Goal: Task Accomplishment & Management: Use online tool/utility

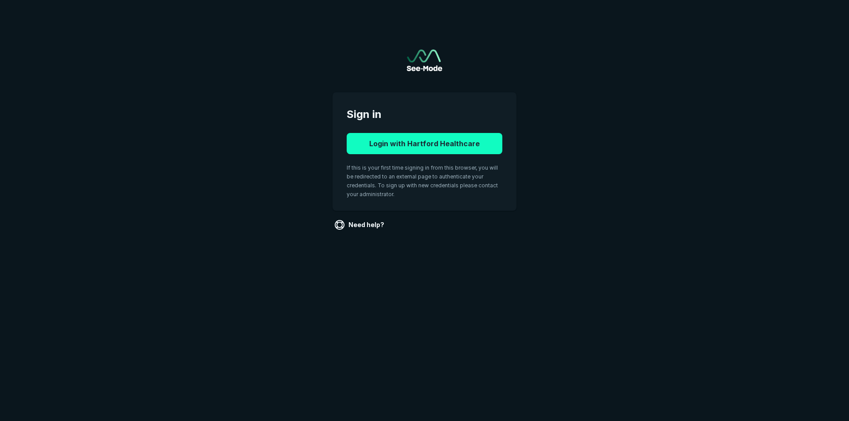
click at [410, 138] on button "Login with Hartford Healthcare" at bounding box center [425, 143] width 156 height 21
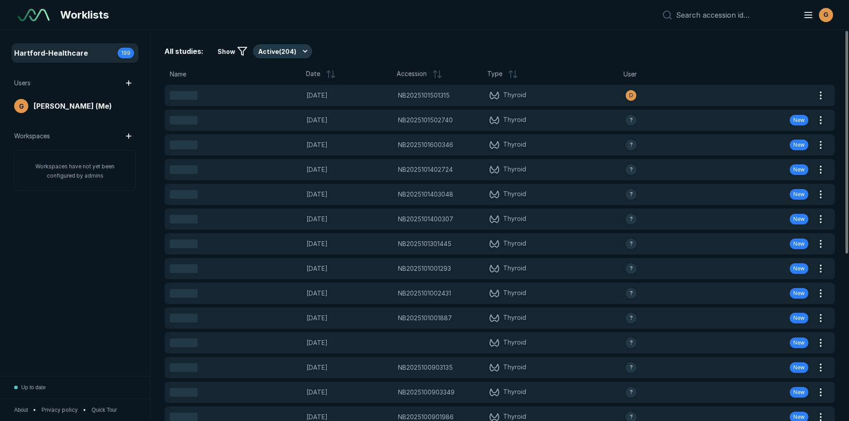
scroll to position [2878, 4956]
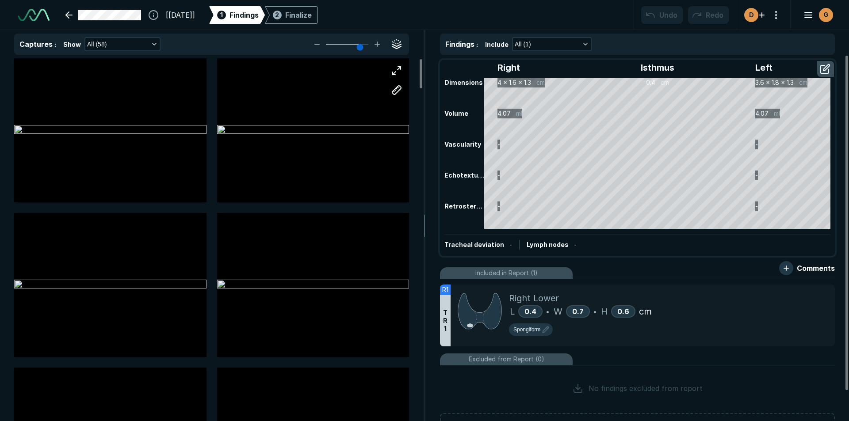
scroll to position [2878, 4956]
click at [821, 65] on button "button" at bounding box center [826, 69] width 16 height 14
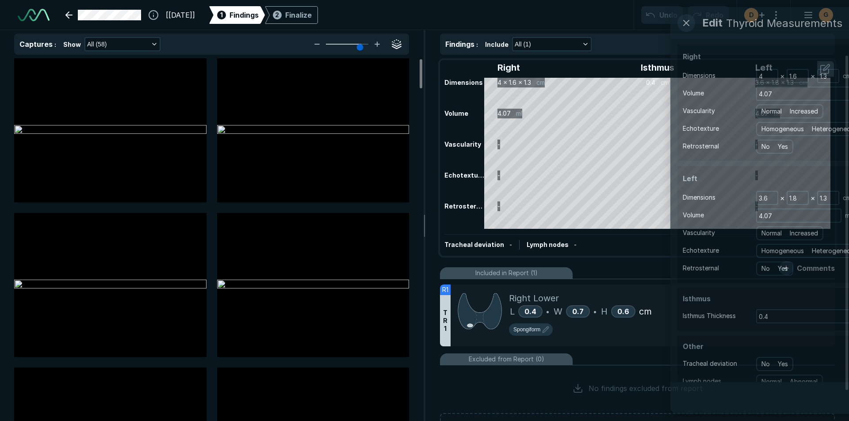
scroll to position [2663, 2410]
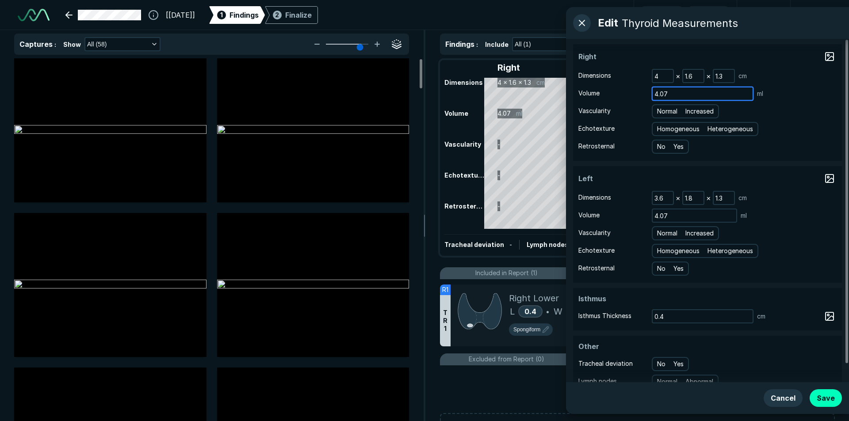
click at [556, 78] on main "Edit Thyroid Measurements Right Dimensions 4 × 1.6 × 1.3 cm Volume 4.07 ml Vasc…" at bounding box center [424, 210] width 849 height 421
click at [663, 106] on div "Normal Increased" at bounding box center [685, 111] width 67 height 14
click at [665, 111] on span "Normal" at bounding box center [667, 112] width 20 height 10
click at [661, 111] on input "Normal" at bounding box center [659, 110] width 6 height 6
radio input "true"
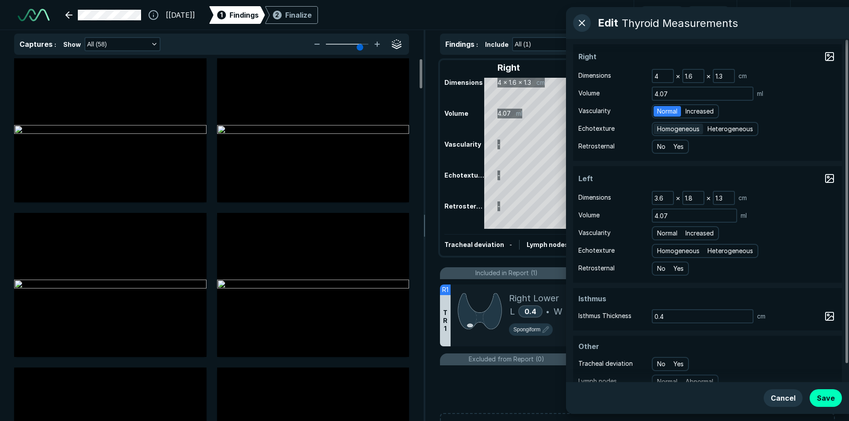
click at [669, 128] on span "Homogeneous" at bounding box center [678, 129] width 42 height 10
click at [661, 128] on input "Homogeneous" at bounding box center [659, 128] width 6 height 6
radio input "true"
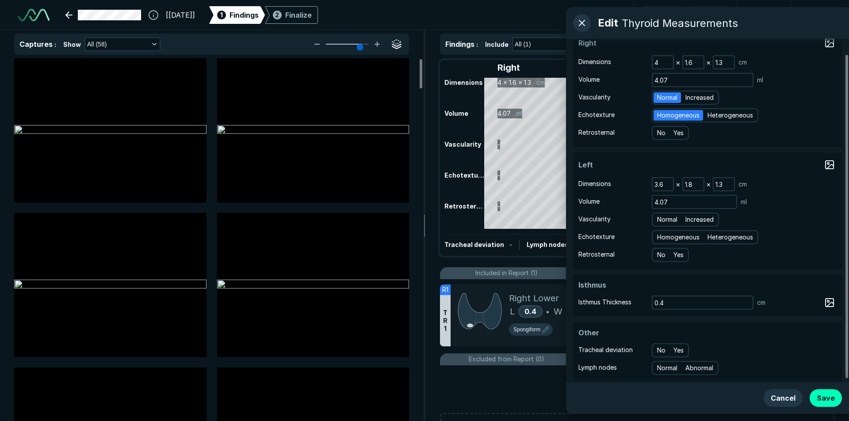
scroll to position [19, 0]
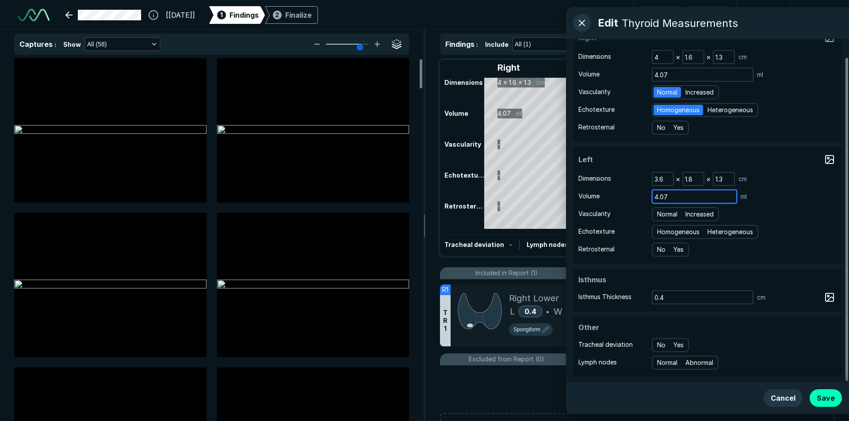
click at [689, 201] on input "4.07" at bounding box center [695, 197] width 84 height 12
type input "4.1"
click at [667, 217] on span "Normal" at bounding box center [667, 215] width 20 height 10
click at [661, 216] on input "Normal" at bounding box center [659, 213] width 6 height 6
radio input "true"
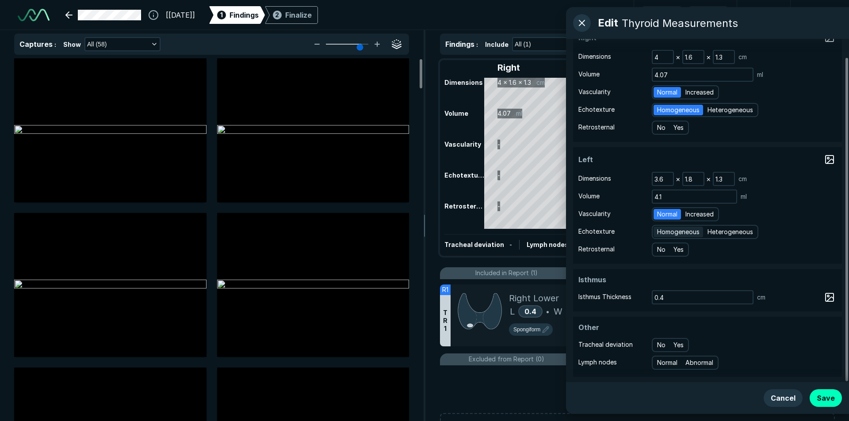
click at [677, 235] on span "Homogeneous" at bounding box center [678, 232] width 42 height 10
click at [661, 234] on input "Homogeneous" at bounding box center [659, 231] width 6 height 6
radio input "true"
click at [686, 198] on input "4.1" at bounding box center [695, 197] width 84 height 12
click at [821, 394] on button "Save" at bounding box center [826, 399] width 32 height 18
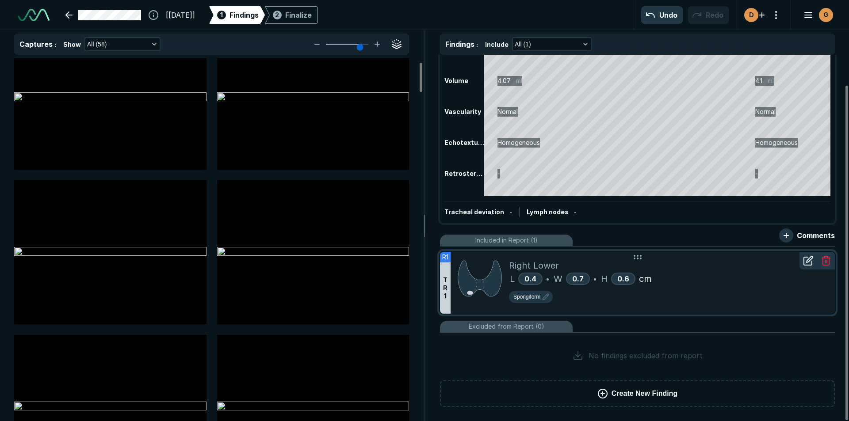
scroll to position [88, 0]
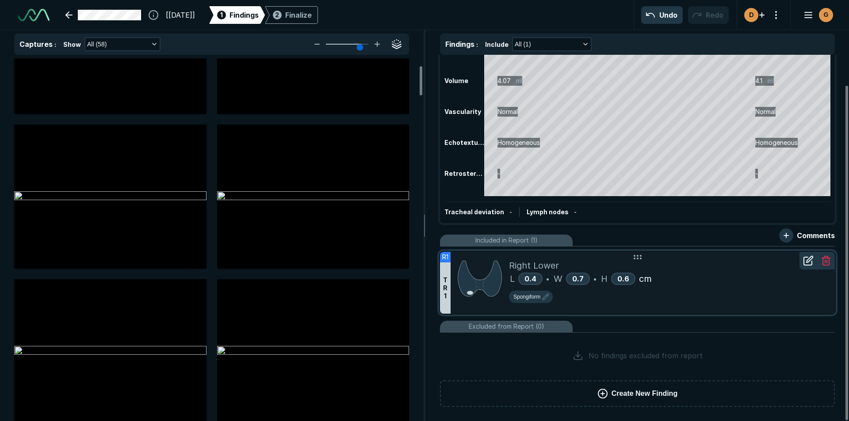
click at [452, 288] on div at bounding box center [480, 283] width 58 height 62
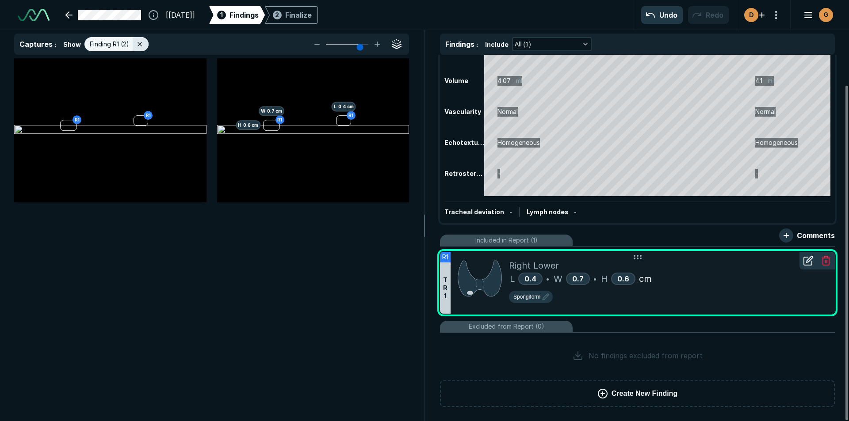
scroll to position [2673, 2899]
click at [68, 130] on div "R1 R1" at bounding box center [110, 130] width 192 height 144
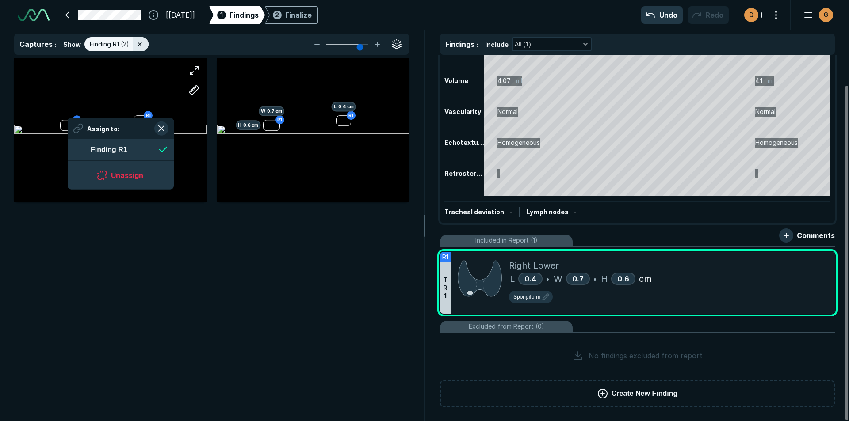
scroll to position [1213, 1614]
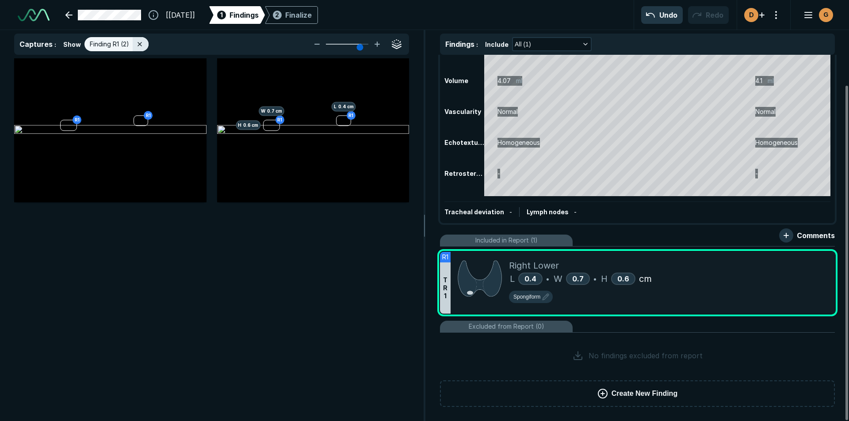
click at [162, 289] on div "R1 R1 R1 H 0.6 cm W 0.7 cm R1 L 0.4 cm" at bounding box center [211, 239] width 423 height 363
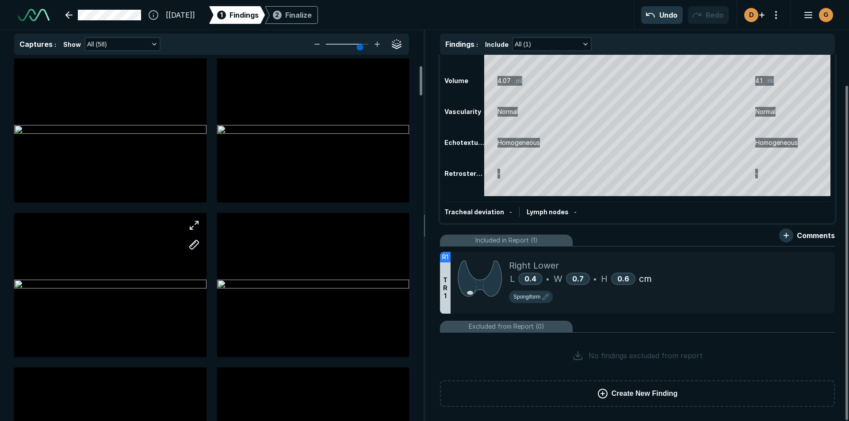
scroll to position [88, 0]
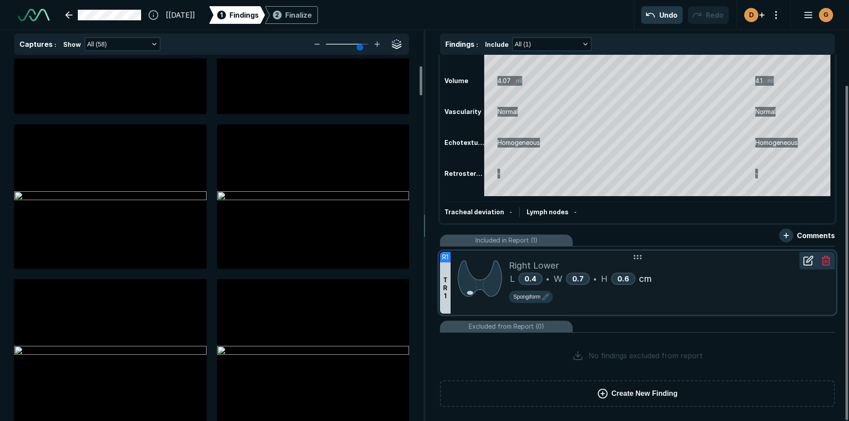
click at [702, 283] on div "L 0.4 • W 0.7 • H 0.6 cm" at bounding box center [668, 278] width 319 height 13
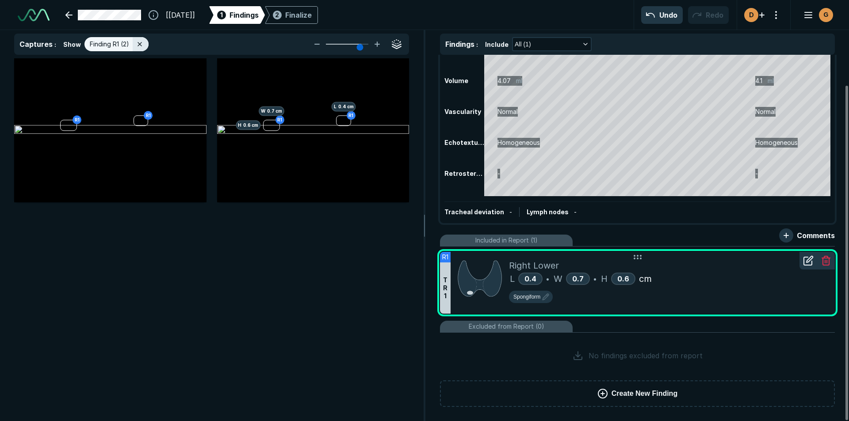
scroll to position [2673, 2899]
click at [537, 280] on div "0.4" at bounding box center [530, 279] width 24 height 12
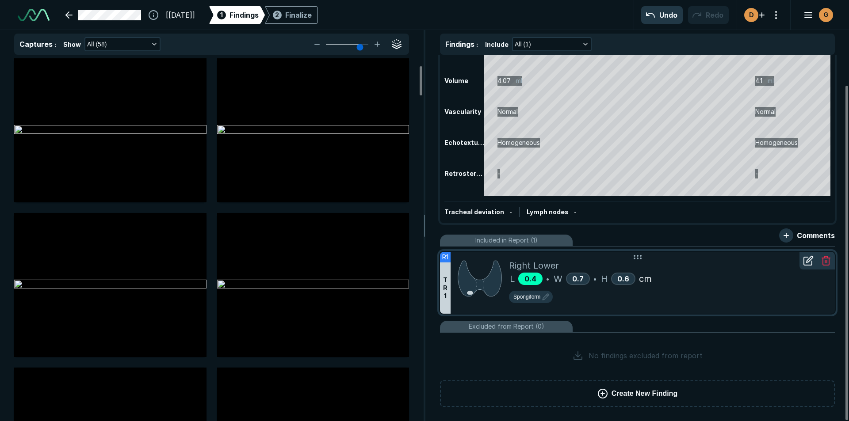
scroll to position [88, 0]
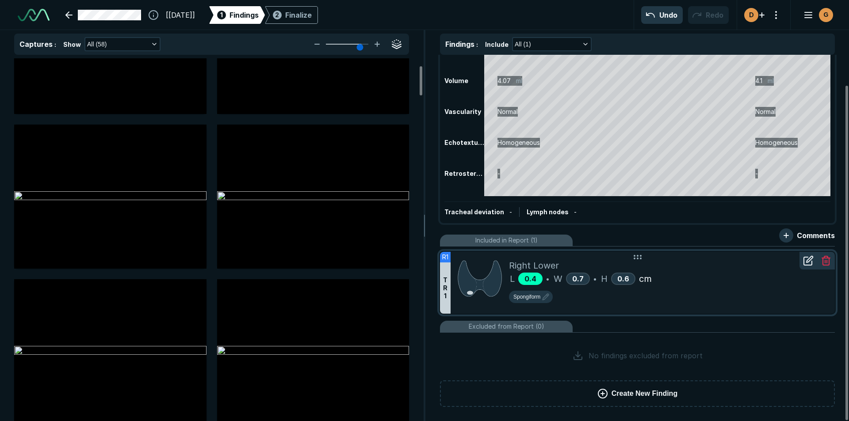
click at [531, 282] on span "0.4" at bounding box center [530, 279] width 12 height 9
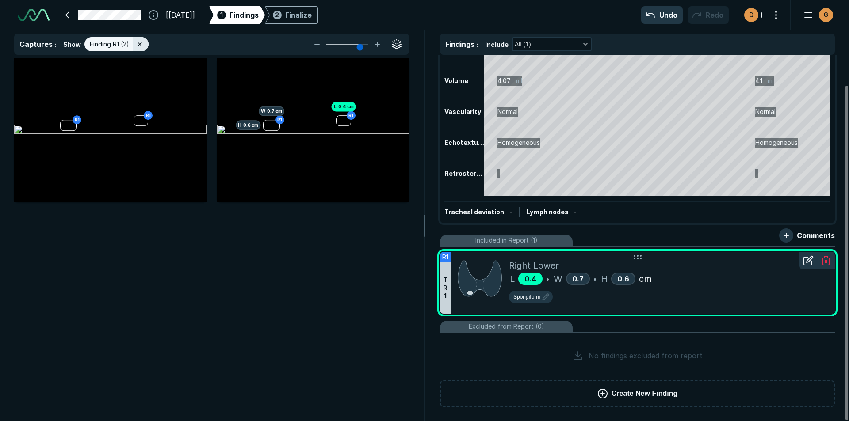
scroll to position [2673, 2899]
click at [807, 267] on div at bounding box center [808, 261] width 18 height 18
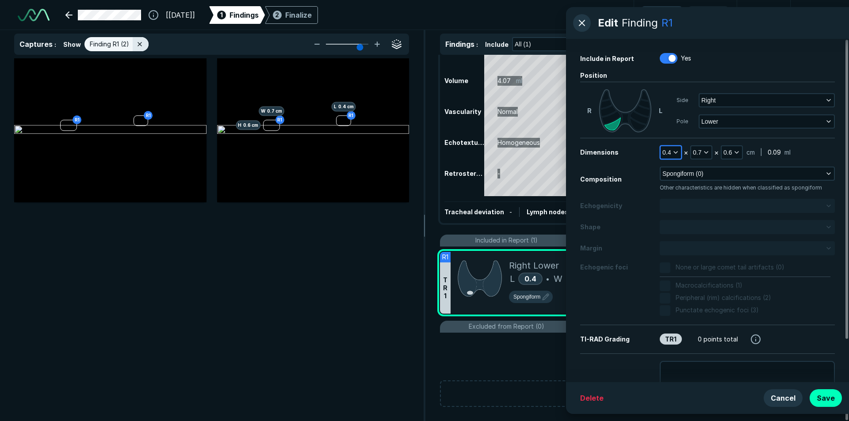
click at [674, 158] on button "0.4" at bounding box center [671, 152] width 20 height 12
click at [694, 208] on input "text" at bounding box center [682, 209] width 34 height 12
type input ".7"
click at [692, 151] on button "0.7" at bounding box center [701, 152] width 20 height 12
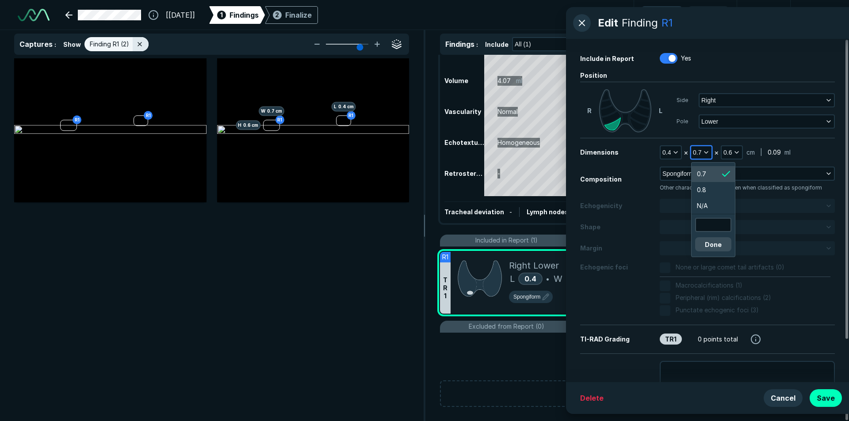
scroll to position [1509, 1331]
click at [707, 228] on input "text" at bounding box center [713, 225] width 34 height 12
click at [712, 220] on input "text" at bounding box center [713, 225] width 34 height 12
type input ".06"
click at [724, 248] on button "Done" at bounding box center [713, 244] width 36 height 14
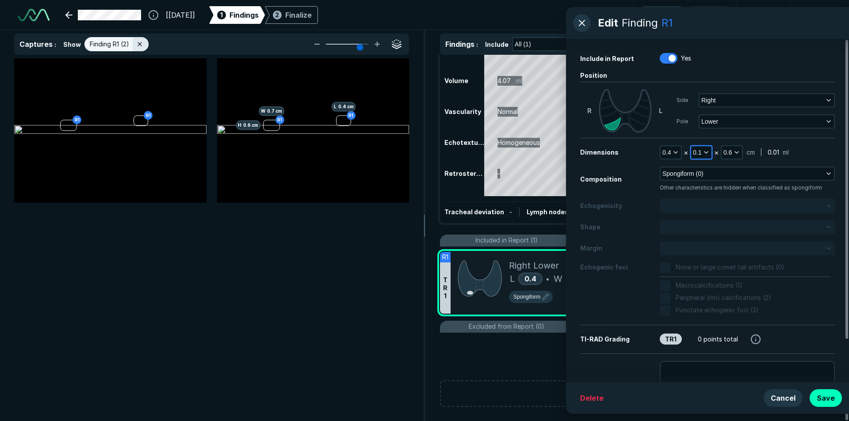
click at [697, 146] on button "0.1" at bounding box center [701, 152] width 20 height 12
drag, startPoint x: 709, startPoint y: 225, endPoint x: 457, endPoint y: 171, distance: 257.7
click at [455, 172] on body "Edit Finding R1 Include in Report Yes Position R L Side Right Pole Lower Dimens…" at bounding box center [424, 210] width 849 height 421
type input "0"
type input "6"
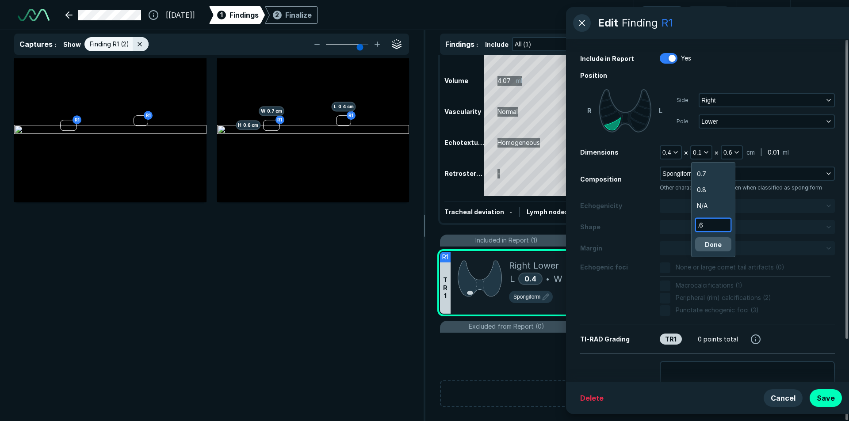
type input ".6"
click at [711, 244] on button "Done" at bounding box center [713, 244] width 36 height 14
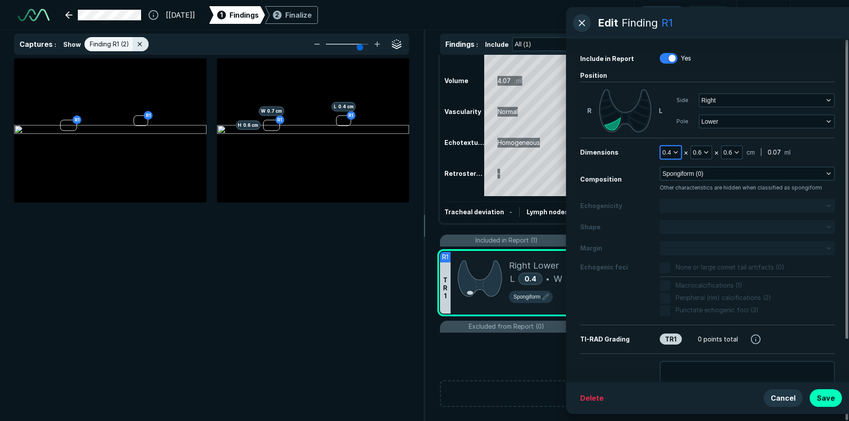
click at [675, 150] on icon "button" at bounding box center [675, 152] width 7 height 7
click at [674, 211] on input "text" at bounding box center [682, 209] width 34 height 12
type input ".7"
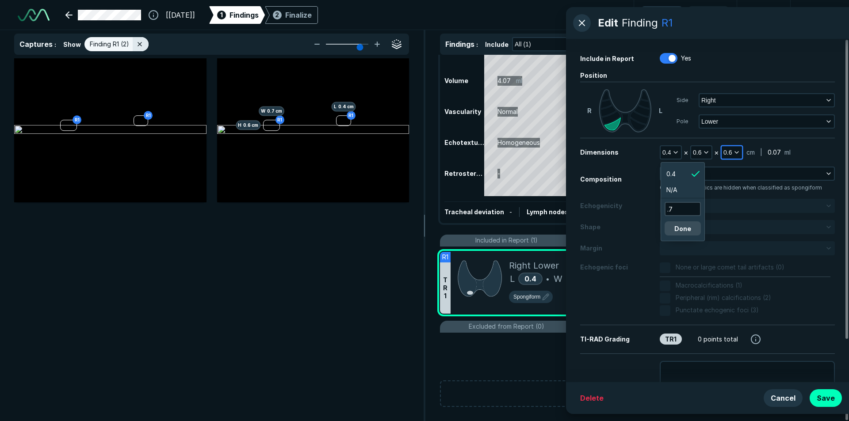
click at [737, 154] on icon "button" at bounding box center [736, 152] width 7 height 7
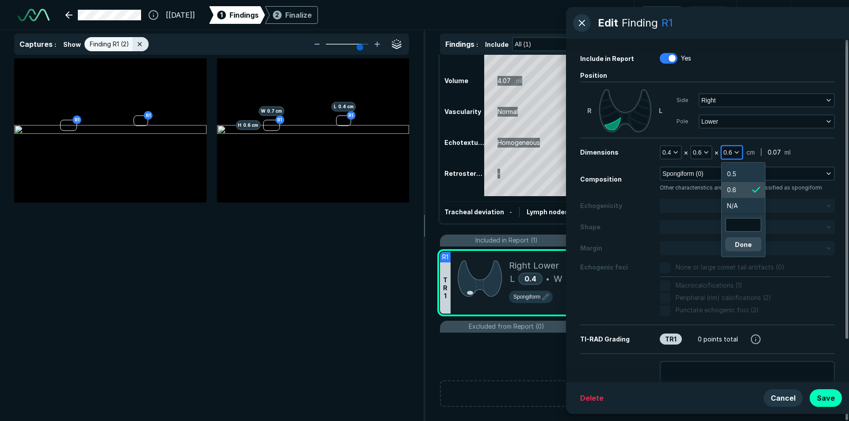
scroll to position [1509, 1331]
click at [734, 231] on input "text" at bounding box center [743, 225] width 34 height 12
type input ".4"
click at [740, 245] on button "Done" at bounding box center [743, 244] width 36 height 14
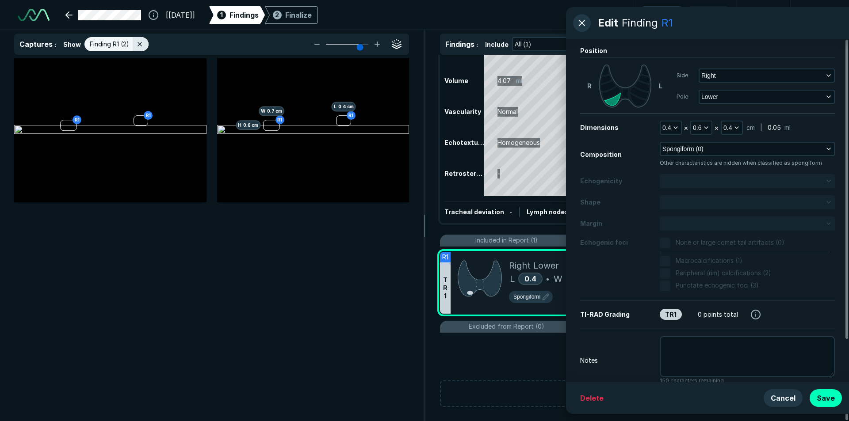
scroll to position [49, 0]
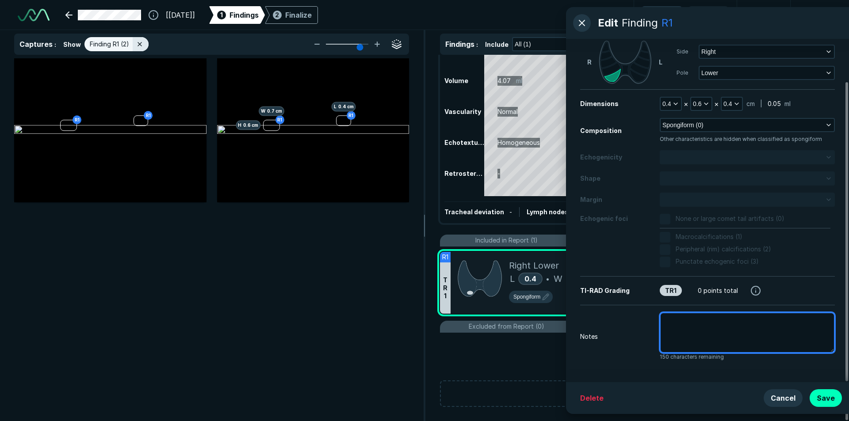
click at [680, 338] on textarea at bounding box center [747, 333] width 175 height 41
type textarea "x"
type textarea "p"
type textarea "x"
type textarea "pr"
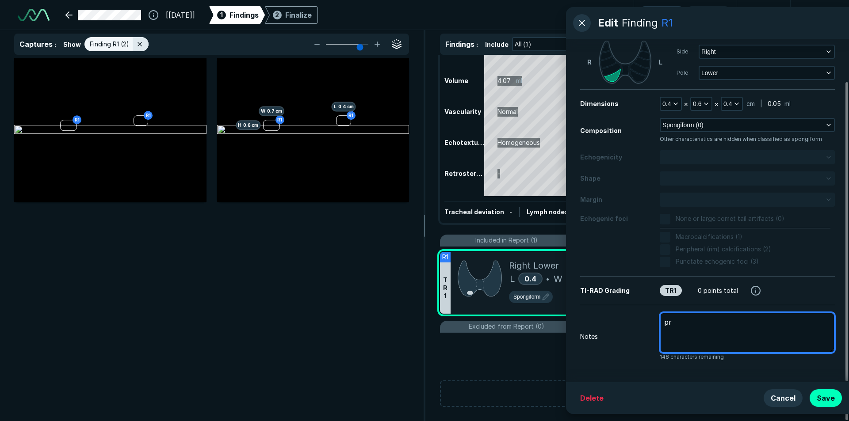
type textarea "x"
type textarea "pre"
type textarea "x"
type textarea "prev"
type textarea "x"
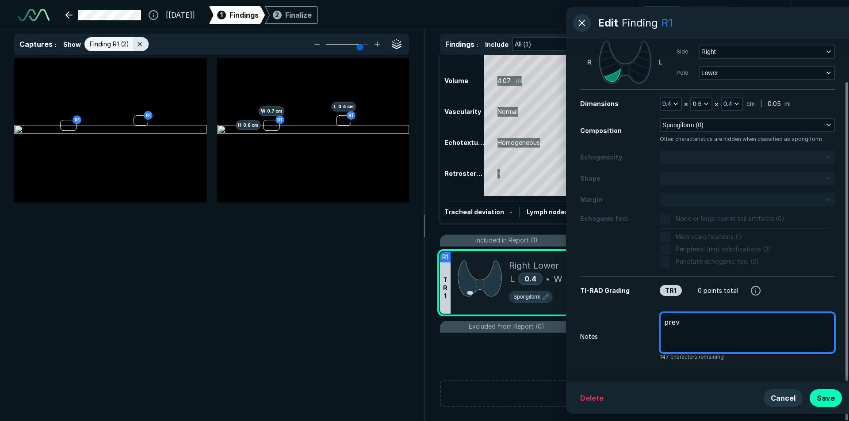
type textarea "previ"
type textarea "x"
type textarea "previo"
type textarea "x"
type textarea "previou"
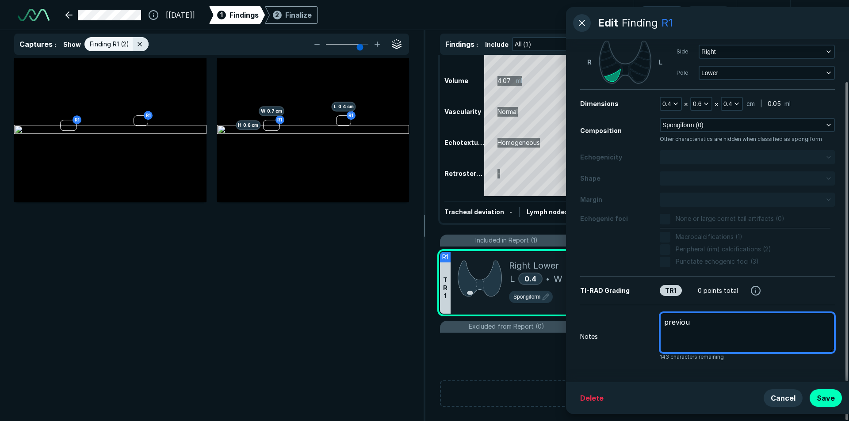
type textarea "x"
type textarea "previous"
type textarea "x"
type textarea "previous"
type textarea "x"
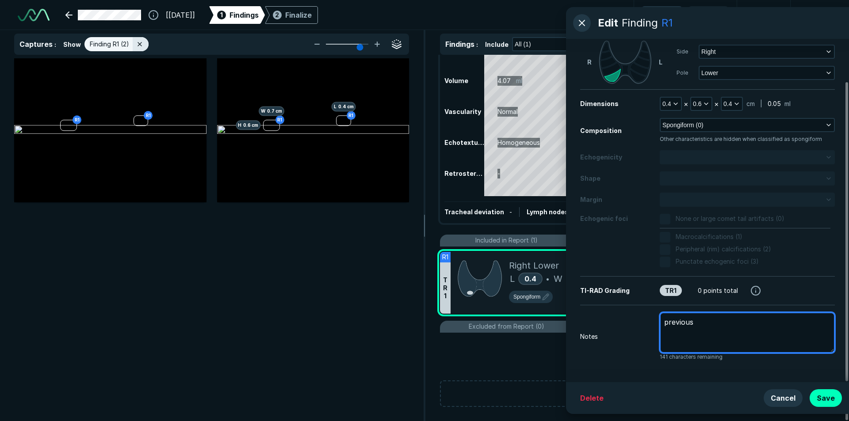
type textarea "previous t"
type textarea "x"
type textarea "previous th"
type textarea "x"
type textarea "previous thy"
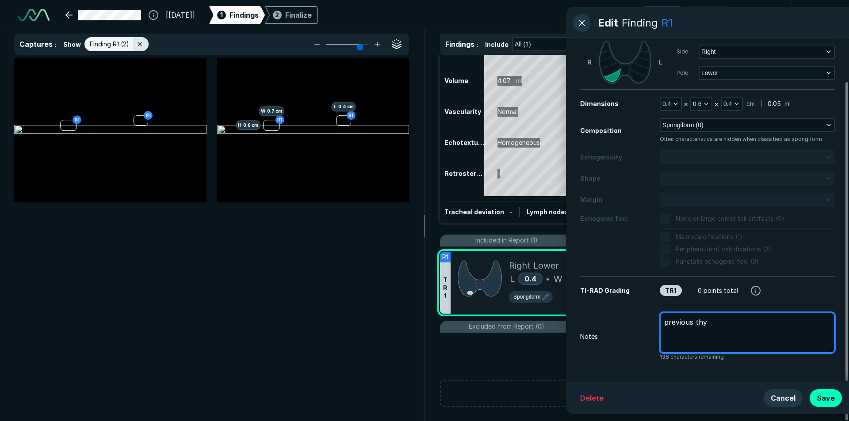
type textarea "x"
type textarea "previous thyr"
type textarea "x"
type textarea "previous thyro"
type textarea "x"
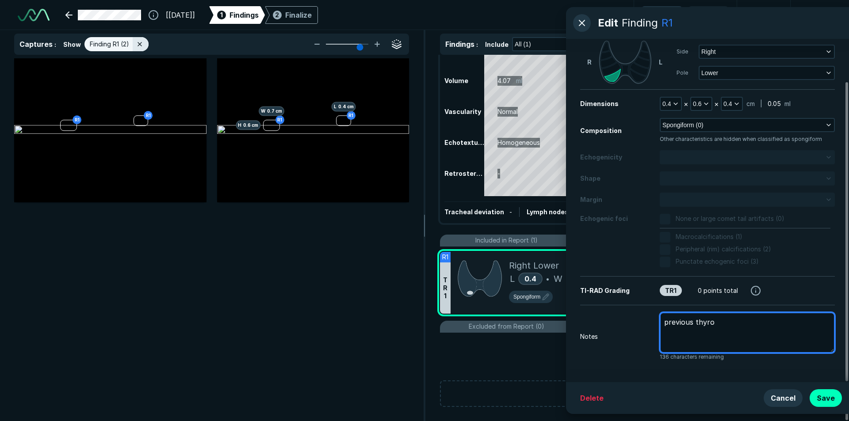
type textarea "previous thyroi"
type textarea "x"
type textarea "previous thyroid"
type textarea "x"
type textarea "previous thyroid"
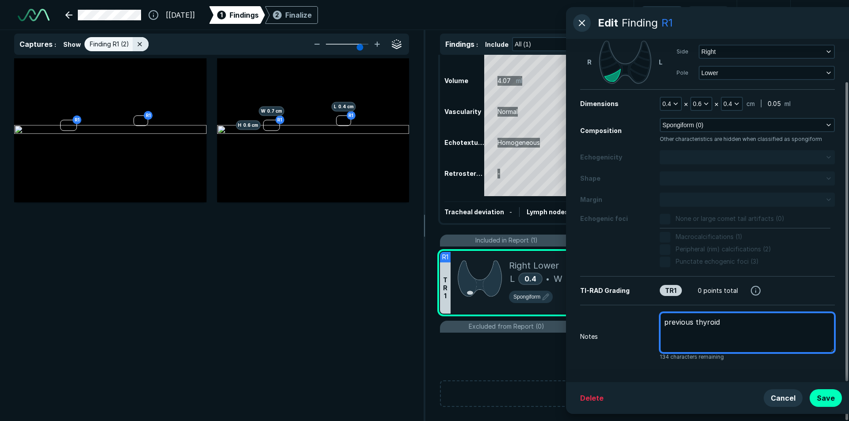
type textarea "x"
type textarea "previous thyroid u"
type textarea "x"
type textarea "previous thyroid ul"
type textarea "x"
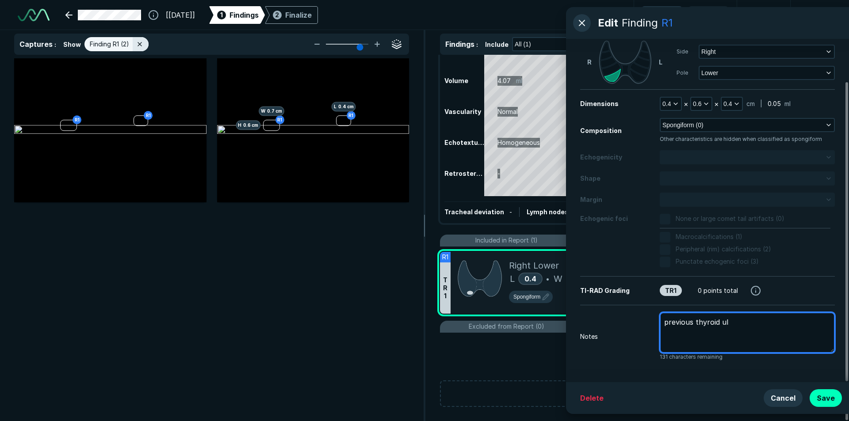
type textarea "previous thyroid ult"
type textarea "x"
type textarea "previous thyroid ultr"
type textarea "x"
type textarea "previous thyroid ultra"
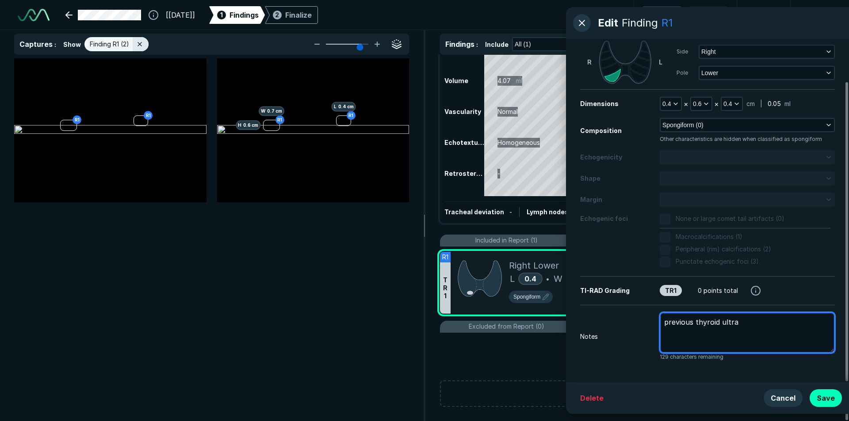
type textarea "x"
type textarea "previous thyroid ultras"
type textarea "x"
type textarea "previous thyroid ultraso"
type textarea "x"
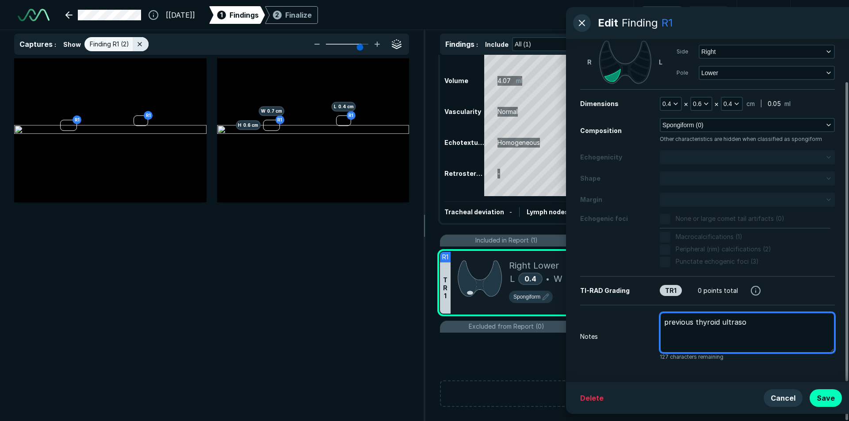
type textarea "previous thyroid ultrasou"
type textarea "x"
type textarea "previous thyroid ultrasoun"
type textarea "x"
type textarea "previous thyroid ultrasound"
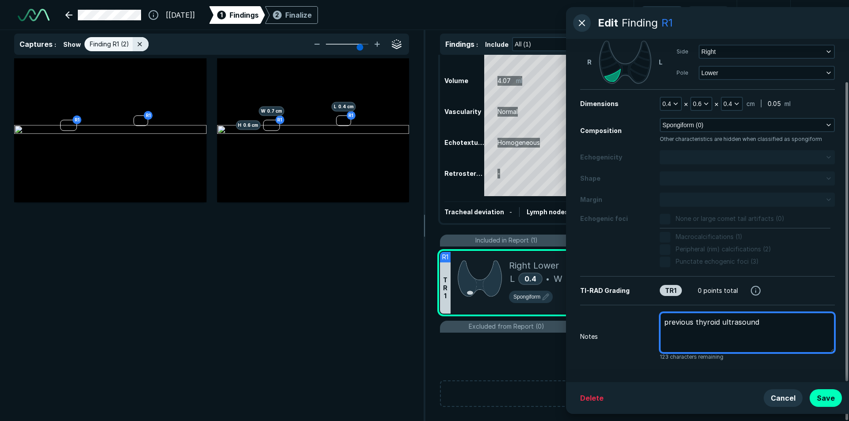
type textarea "x"
type textarea "previous thyroid ultrasound"
type textarea "x"
type textarea "previous thyroid ultrasound 6"
type textarea "x"
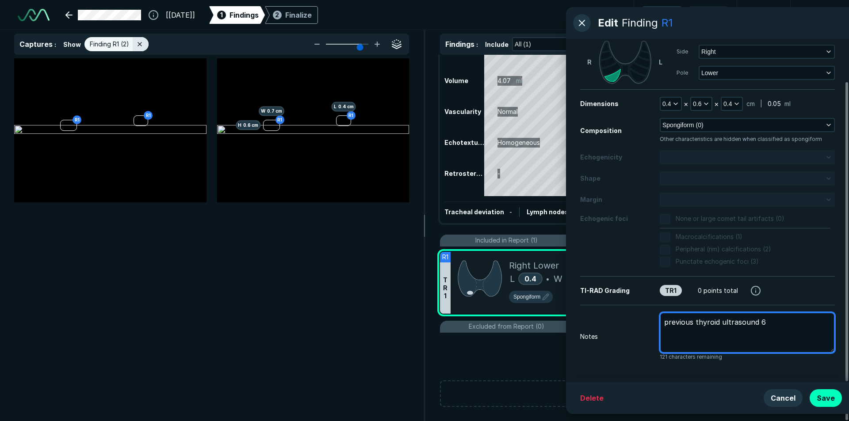
type textarea "previous thyroid ultrasound 6/"
type textarea "x"
type textarea "previous thyroid ultrasound 6/2"
type textarea "x"
type textarea "previous thyroid ultrasound 6/26"
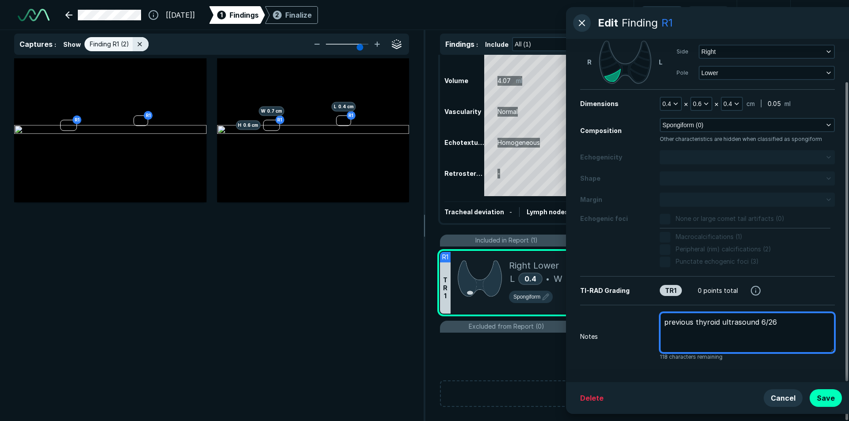
type textarea "x"
type textarea "previous thyroid ultrasound 6/26/"
type textarea "x"
type textarea "previous thyroid ultrasound 6/26/2"
type textarea "x"
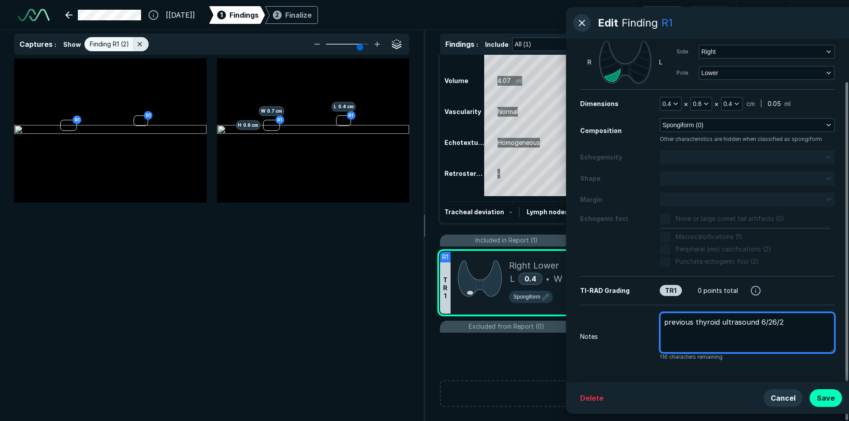
type textarea "previous thyroid ultrasound 6/26/20"
type textarea "x"
type textarea "previous thyroid ultrasound 6/26/201"
type textarea "x"
type textarea "previous thyroid ultrasound 6/26/2015"
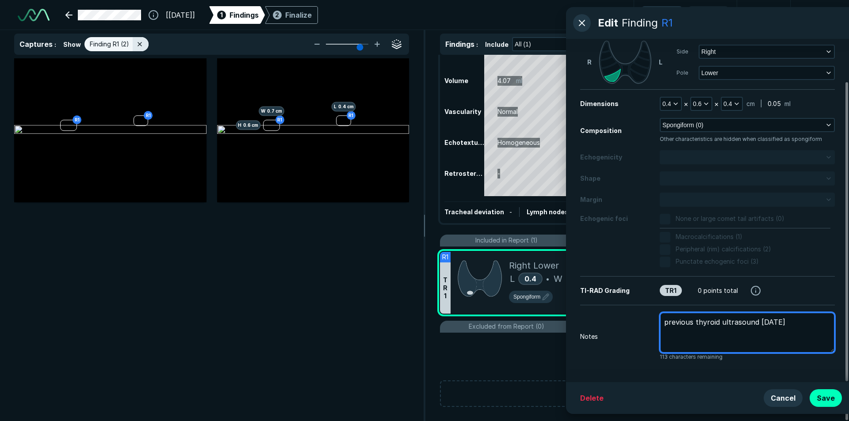
type textarea "x"
type textarea "previous thyroid ultrasound 6/26/2015,"
type textarea "x"
type textarea "previous thyroid ultrasound 6/26/2015,"
type textarea "x"
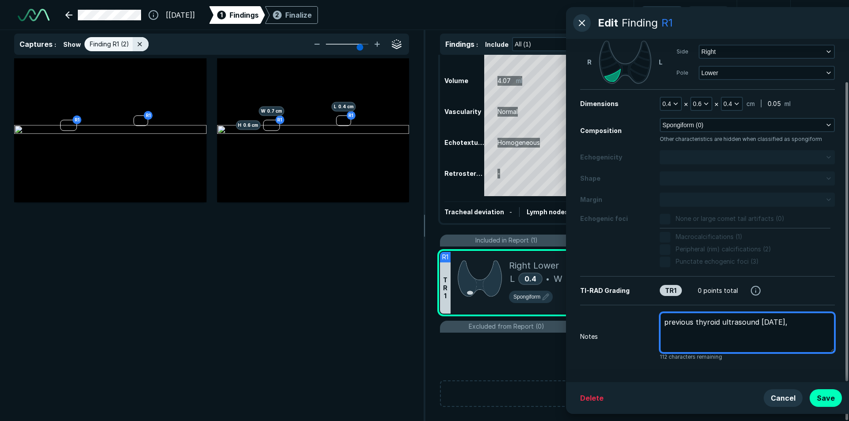
type textarea "previous thyroid ultrasound 6/26/2015, n"
type textarea "x"
type textarea "previous thyroid ultrasound 6/26/2015, no"
type textarea "x"
type textarea "previous thyroid ultrasound 6/26/2015, not"
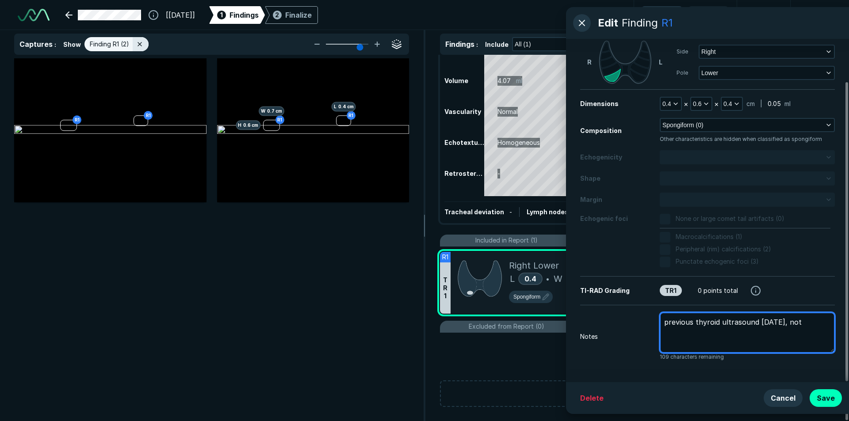
type textarea "x"
type textarea "previous thyroid ultrasound 6/26/2015, not"
type textarea "x"
type textarea "previous thyroid ultrasound 6/26/2015, not p"
type textarea "x"
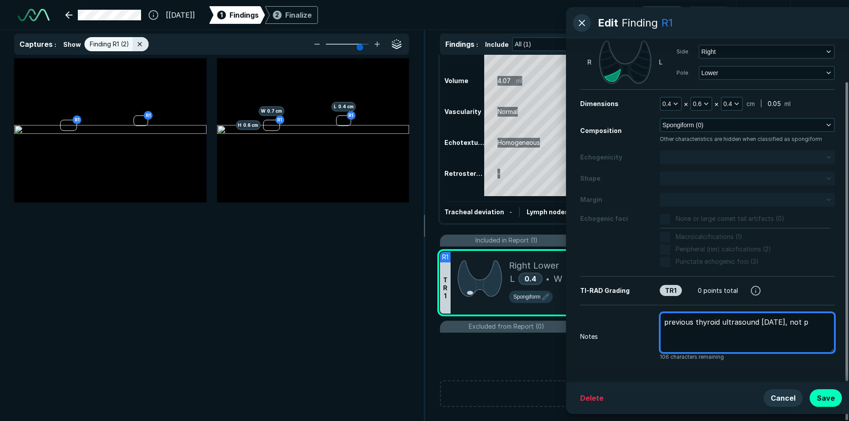
type textarea "previous thyroid ultrasound 6/26/2015, not pr"
type textarea "x"
type textarea "previous thyroid ultrasound 6/26/2015, not pre"
type textarea "x"
type textarea "previous thyroid ultrasound 6/26/2015, not prev"
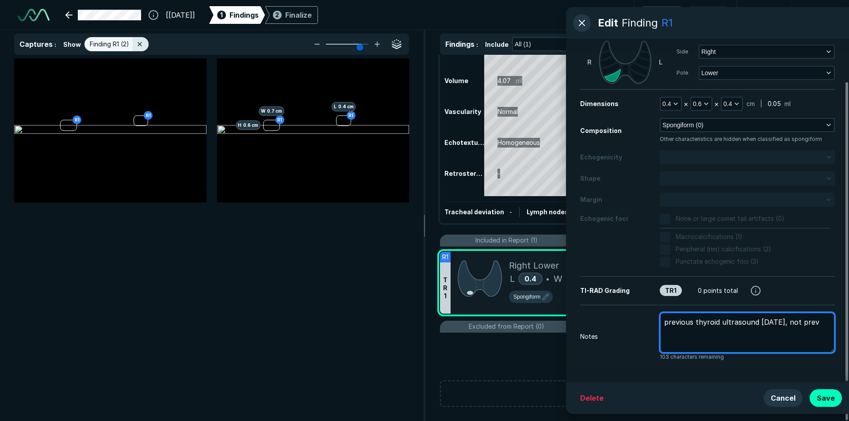
type textarea "x"
type textarea "previous thyroid ultrasound 6/26/2015, not previ"
type textarea "x"
type textarea "previous thyroid ultrasound 6/26/2015, not previo"
type textarea "x"
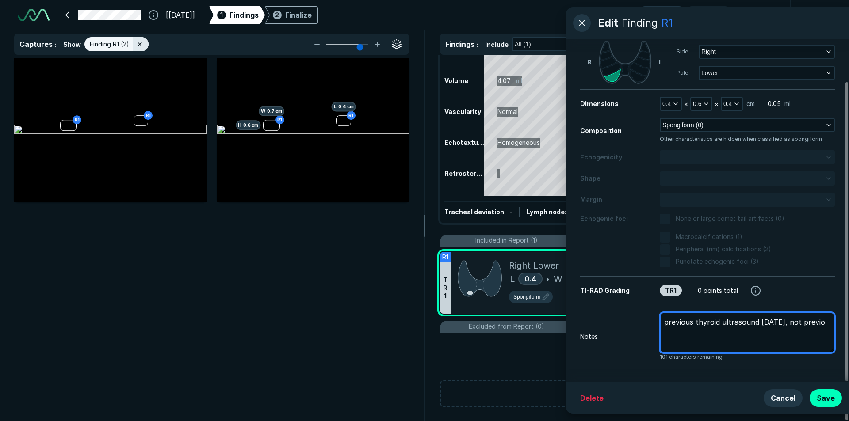
type textarea "previous thyroid ultrasound 6/26/2015, not previou"
type textarea "x"
type textarea "previous thyroid ultrasound 6/26/2015, not previous"
type textarea "x"
type textarea "previous thyroid ultrasound 6/26/2015, not previousl"
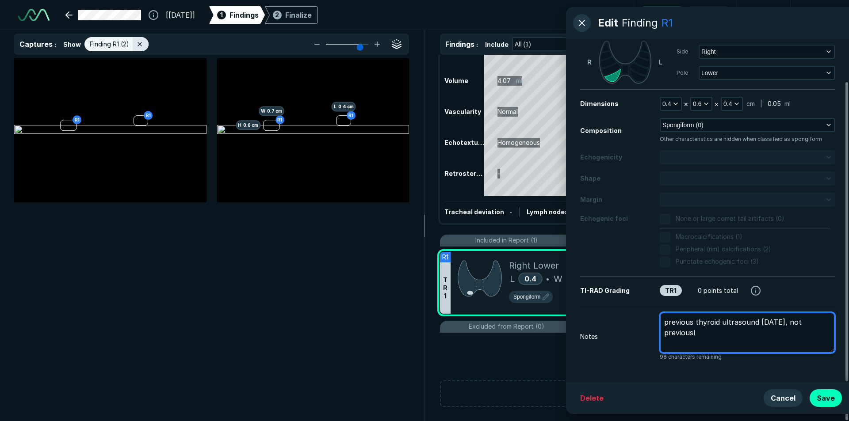
type textarea "x"
type textarea "previous thyroid ultrasound 6/26/2015, not previousl"
type textarea "x"
type textarea "previous thyroid ultrasound 6/26/2015, not previousl"
type textarea "x"
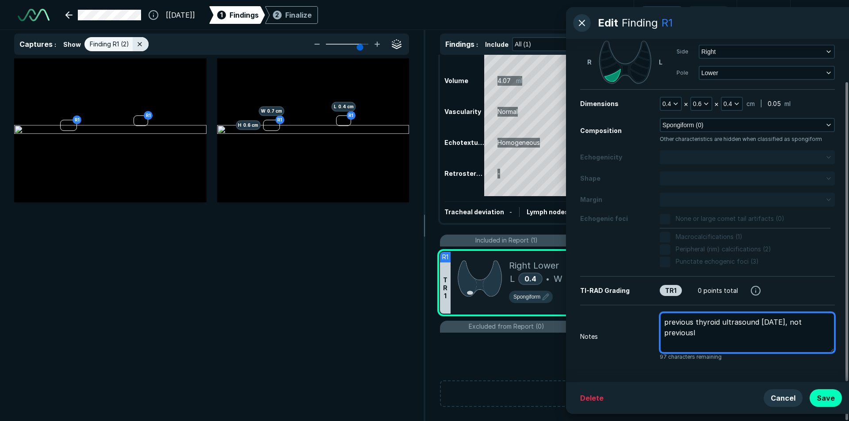
type textarea "previous thyroid ultrasound 6/26/2015, not previous"
type textarea "x"
type textarea "previous thyroid ultrasound 6/26/2015, not previousl"
type textarea "x"
type textarea "previous thyroid ultrasound 6/26/2015, not previously"
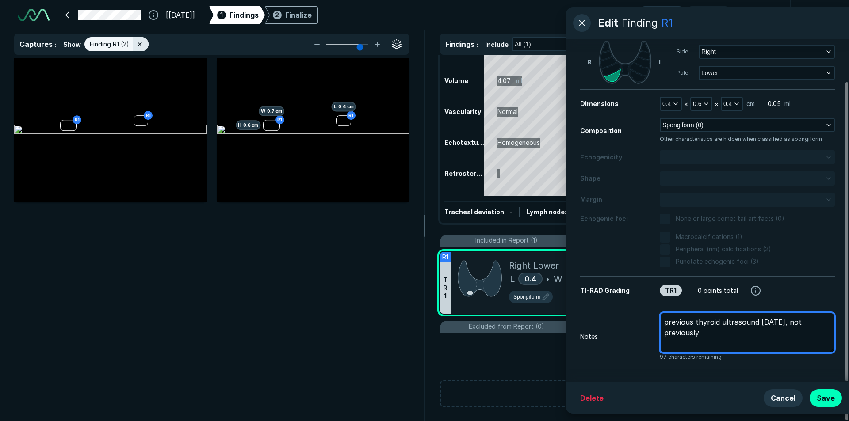
type textarea "x"
type textarea "previous thyroid ultrasound 6/26/2015, not previously"
type textarea "x"
type textarea "previous thyroid ultrasound 6/26/2015, not previously m"
type textarea "x"
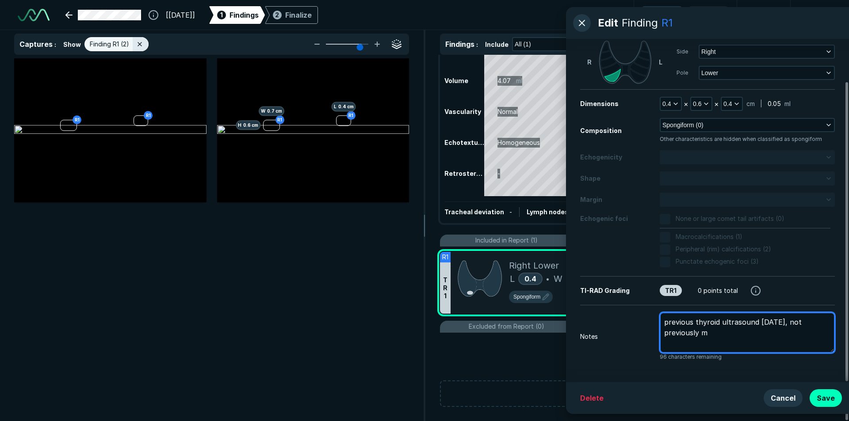
type textarea "previous thyroid ultrasound 6/26/2015, not previously me"
type textarea "x"
type textarea "previous thyroid ultrasound 6/26/2015, not previously m"
type textarea "x"
type textarea "previous thyroid ultrasound 6/26/2015, not previously"
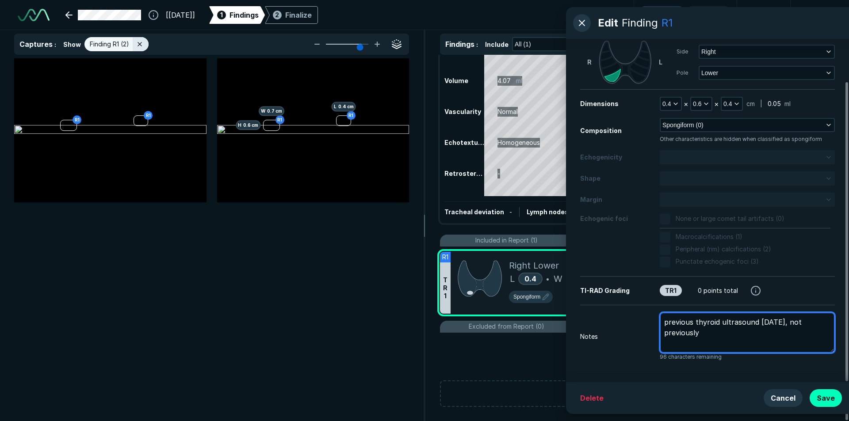
type textarea "x"
type textarea "previous thyroid ultrasound 6/26/2015, not previously m"
type textarea "x"
type textarea "previous thyroid ultrasound 6/26/2015, not previously me"
type textarea "x"
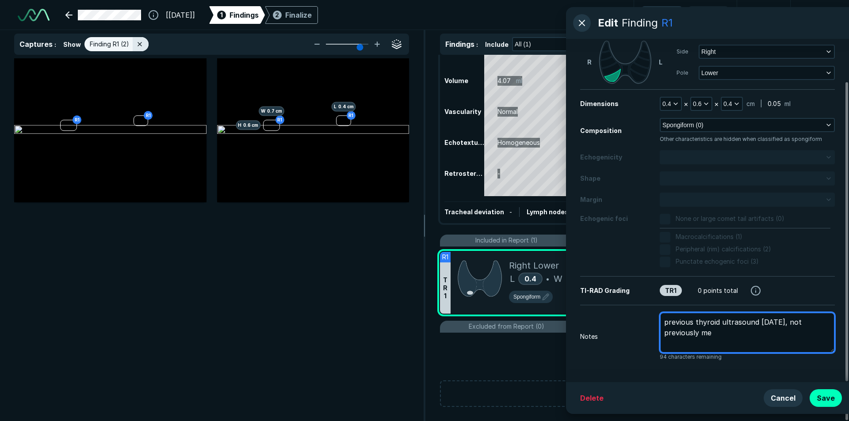
type textarea "previous thyroid ultrasound 6/26/2015, not previously mea"
type textarea "x"
type textarea "previous thyroid ultrasound 6/26/2015, not previously meas"
type textarea "x"
type textarea "previous thyroid ultrasound 6/26/2015, not previously measu"
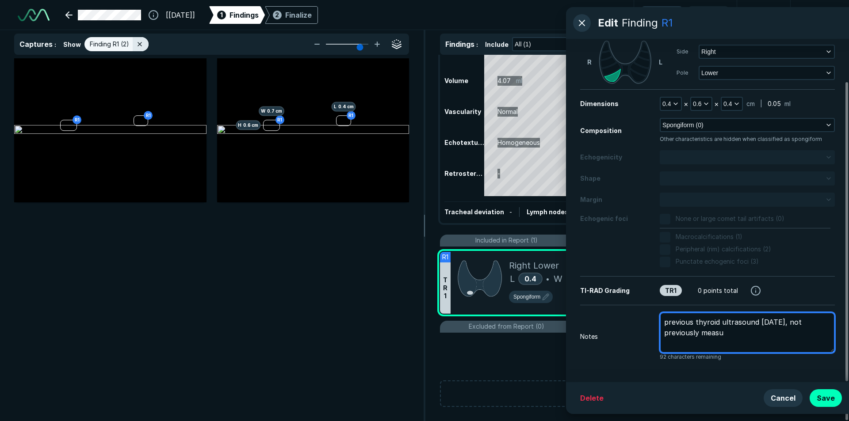
type textarea "x"
type textarea "previous thyroid ultrasound 6/26/2015, not previously measur"
type textarea "x"
type textarea "previous thyroid ultrasound 6/26/2015, not previously measure"
type textarea "x"
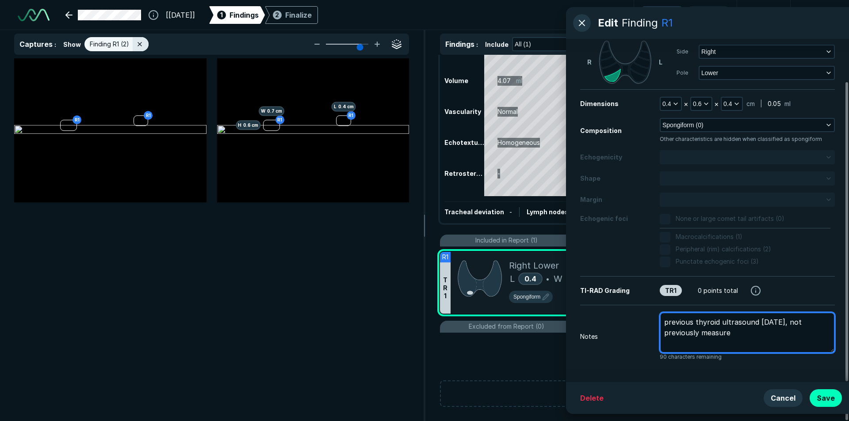
type textarea "previous thyroid ultrasound 6/26/2015, not previously measured"
type textarea "x"
type textarea "previous thyroid ultrasound 6/26/2015, not previously measured"
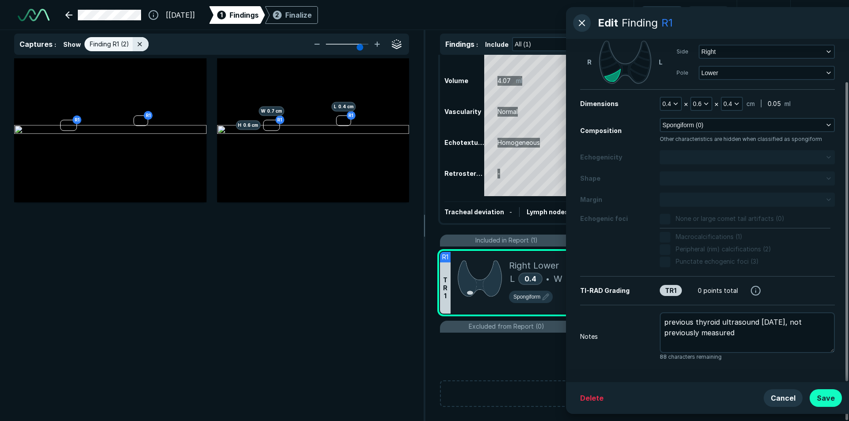
click at [823, 398] on button "Save" at bounding box center [826, 399] width 32 height 18
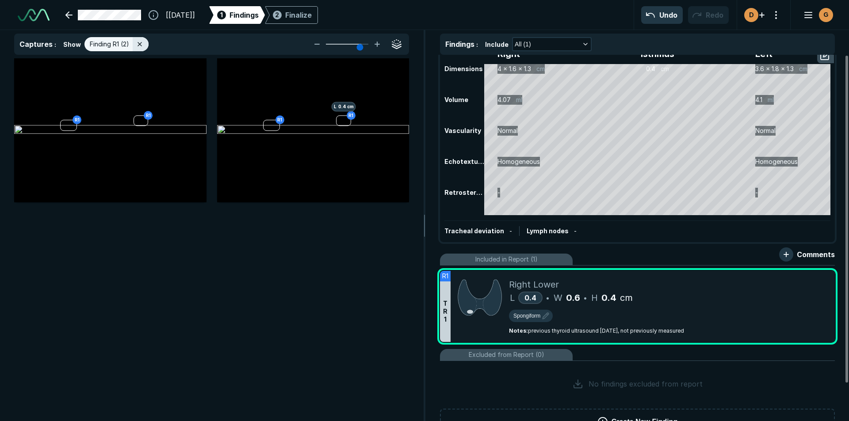
scroll to position [0, 0]
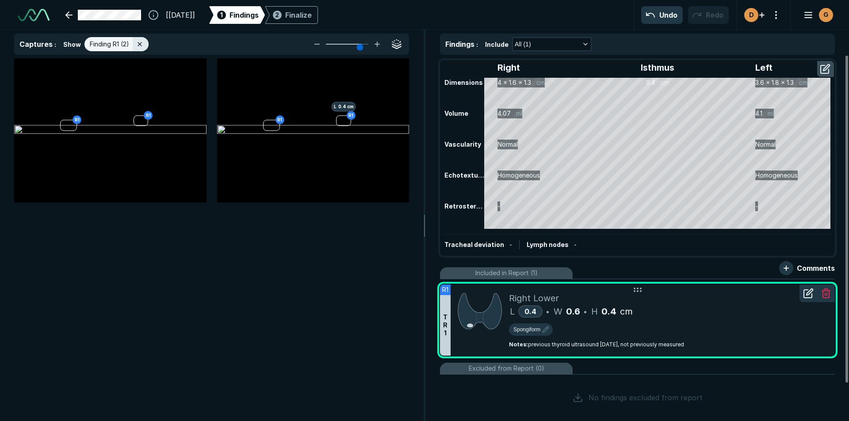
click at [787, 323] on div "Spongiform" at bounding box center [668, 328] width 319 height 21
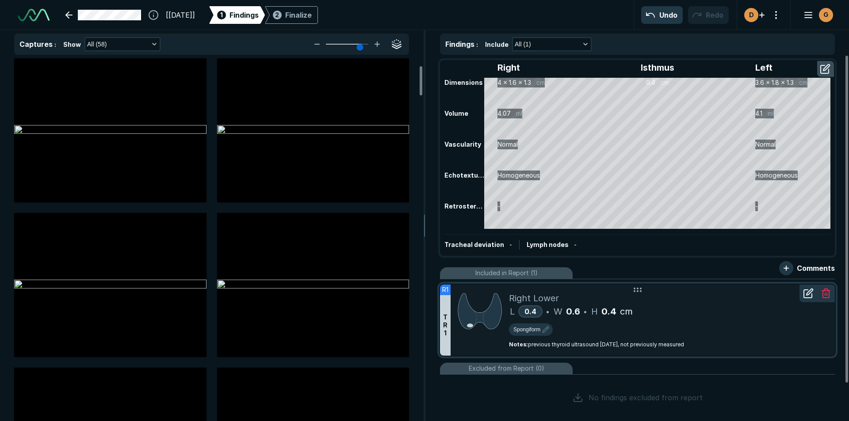
scroll to position [88, 0]
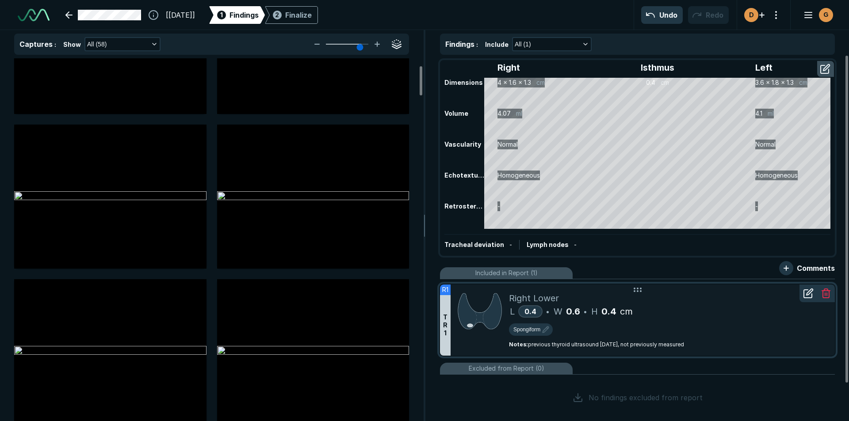
click at [815, 301] on div at bounding box center [808, 294] width 18 height 18
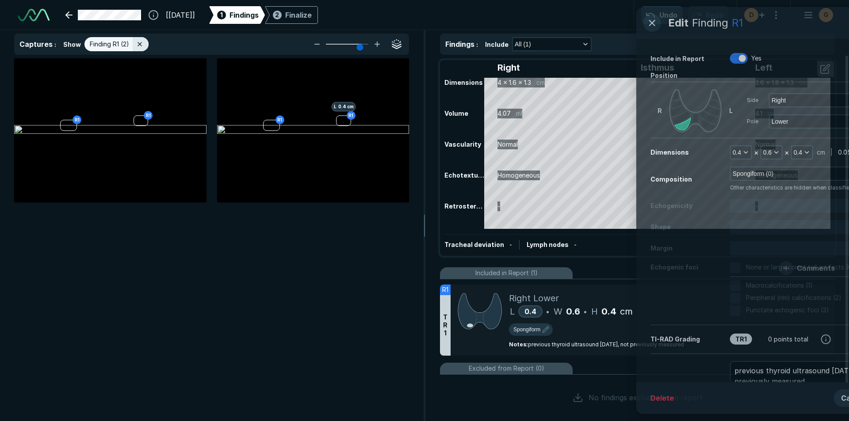
scroll to position [2673, 2899]
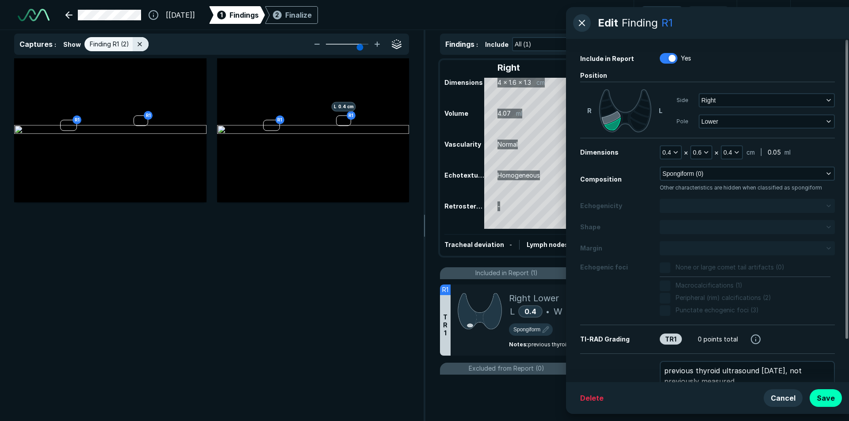
click at [608, 117] on icon at bounding box center [610, 117] width 19 height 13
type textarea "x"
click at [824, 400] on button "Save" at bounding box center [826, 399] width 32 height 18
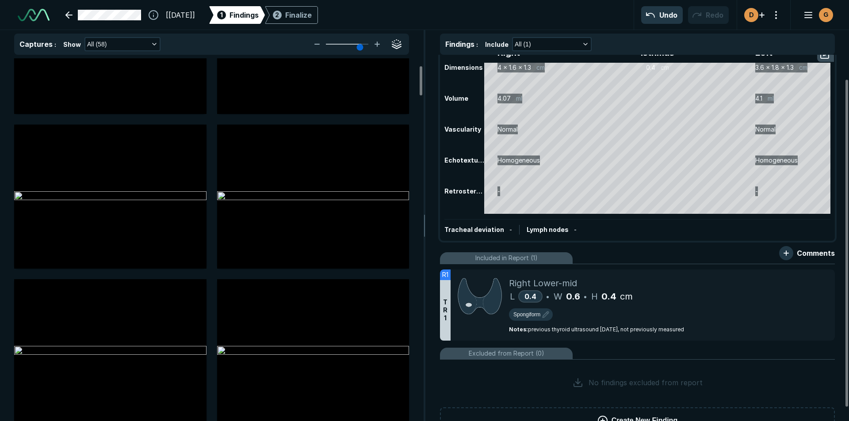
scroll to position [0, 0]
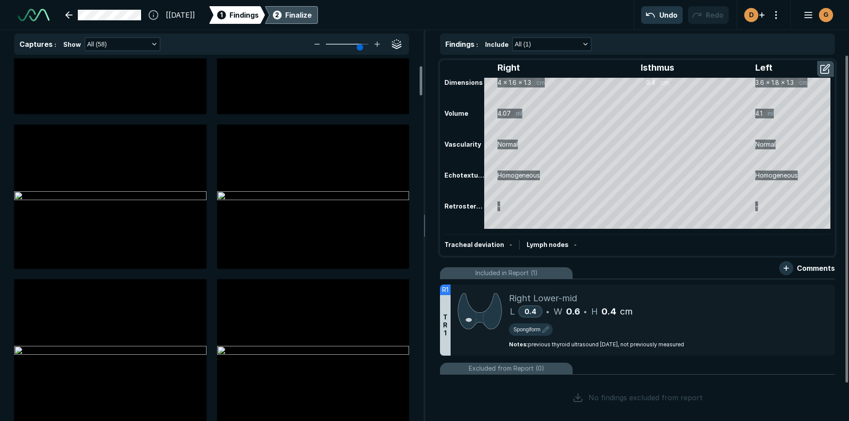
click at [312, 16] on div "Finalize" at bounding box center [298, 15] width 27 height 11
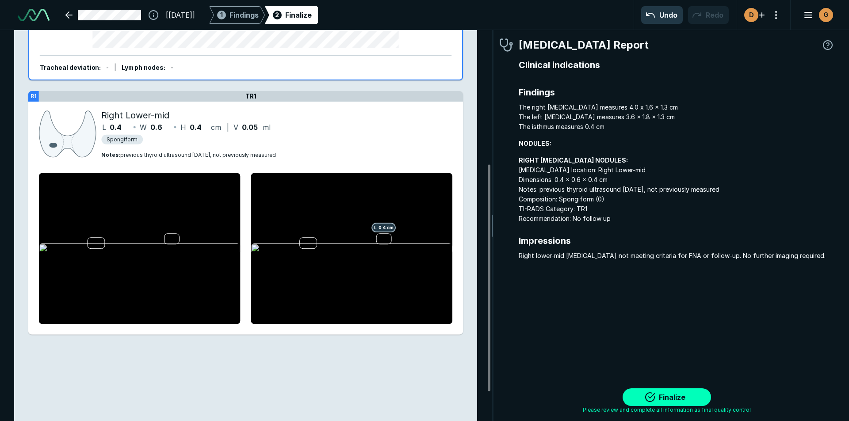
scroll to position [265, 0]
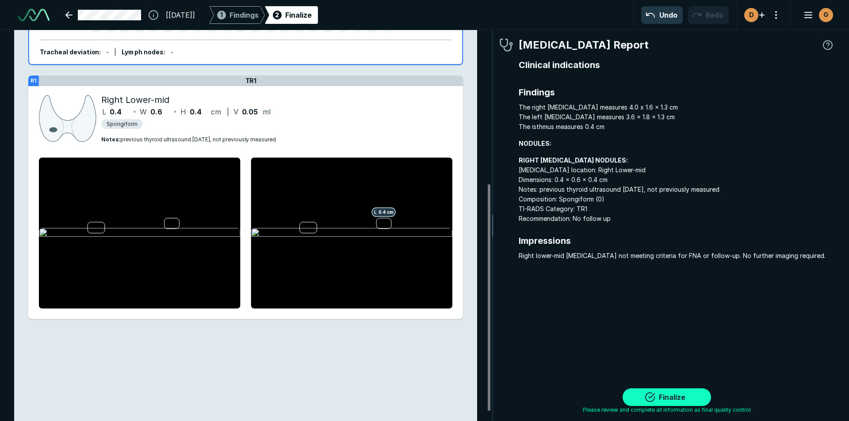
click at [686, 394] on button "Finalize" at bounding box center [667, 398] width 88 height 18
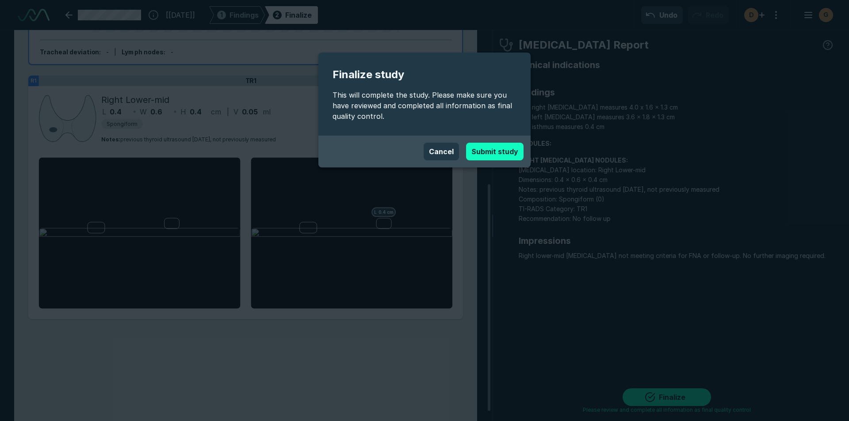
click at [503, 143] on button "Submit study" at bounding box center [494, 152] width 57 height 18
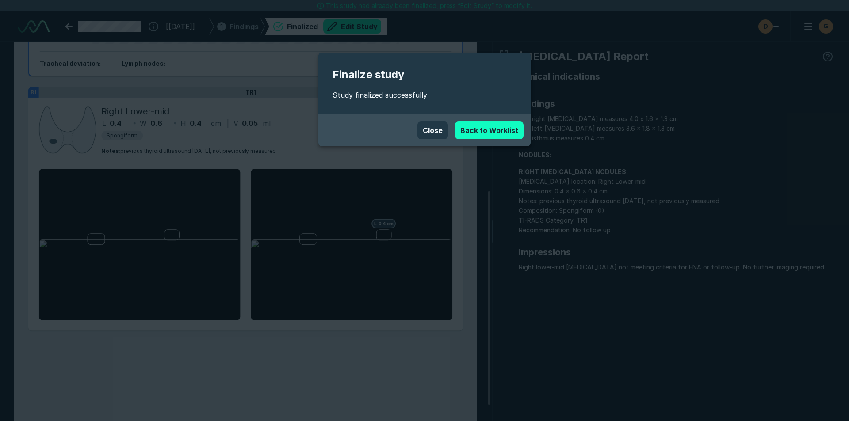
click at [484, 131] on link "Back to Worklist" at bounding box center [489, 131] width 69 height 18
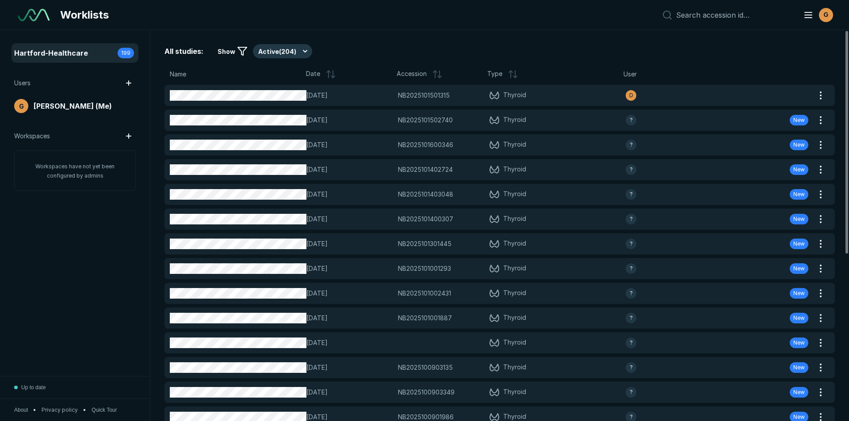
scroll to position [2737, 4138]
